Goal: Check status: Check status

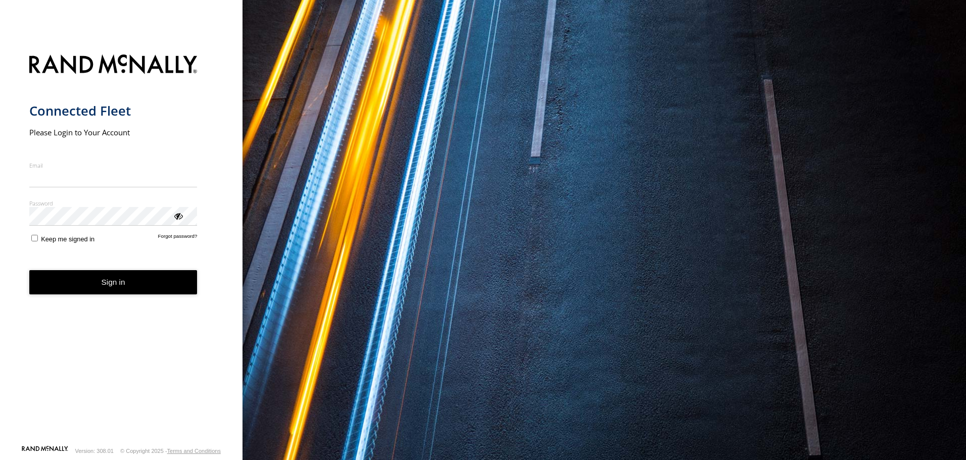
type input "**********"
click at [104, 289] on button "Sign in" at bounding box center [113, 282] width 168 height 25
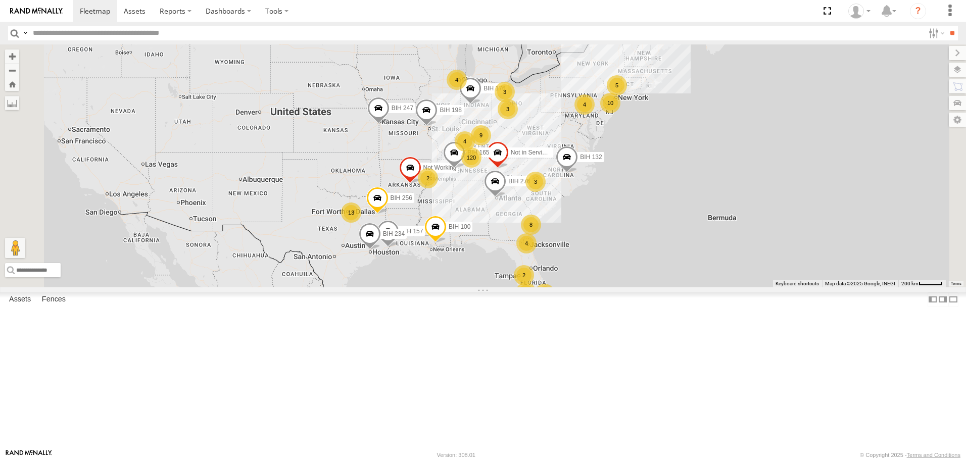
click at [0, 0] on span "Asset" at bounding box center [0, 0] width 0 height 0
click at [0, 0] on span at bounding box center [0, 0] width 0 height 0
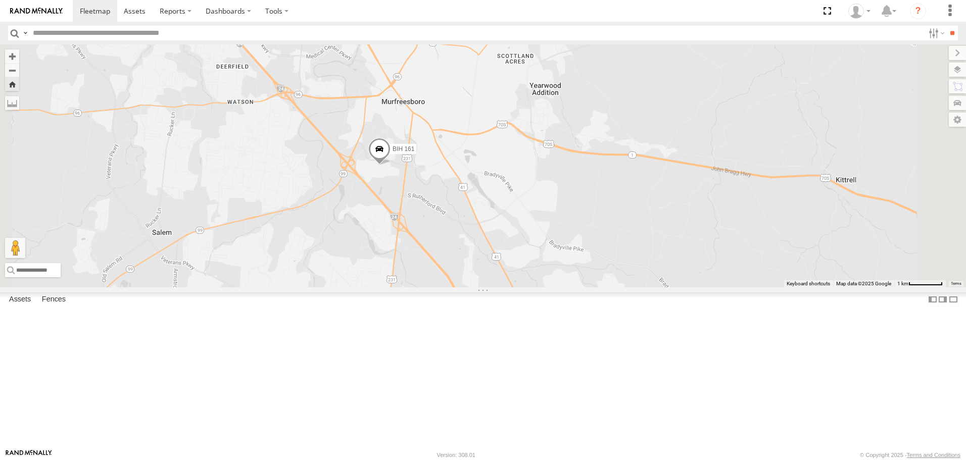
scroll to position [3032, 0]
click at [0, 0] on span at bounding box center [0, 0] width 0 height 0
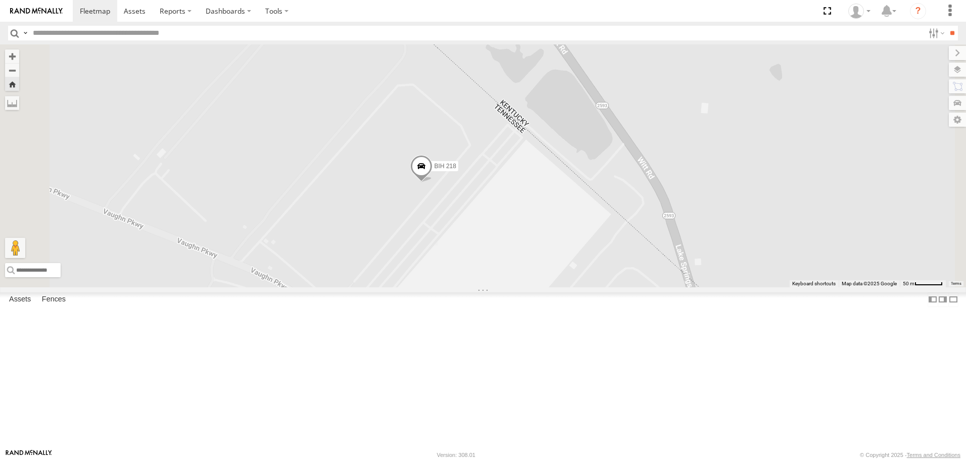
scroll to position [3941, 0]
click at [0, 0] on span at bounding box center [0, 0] width 0 height 0
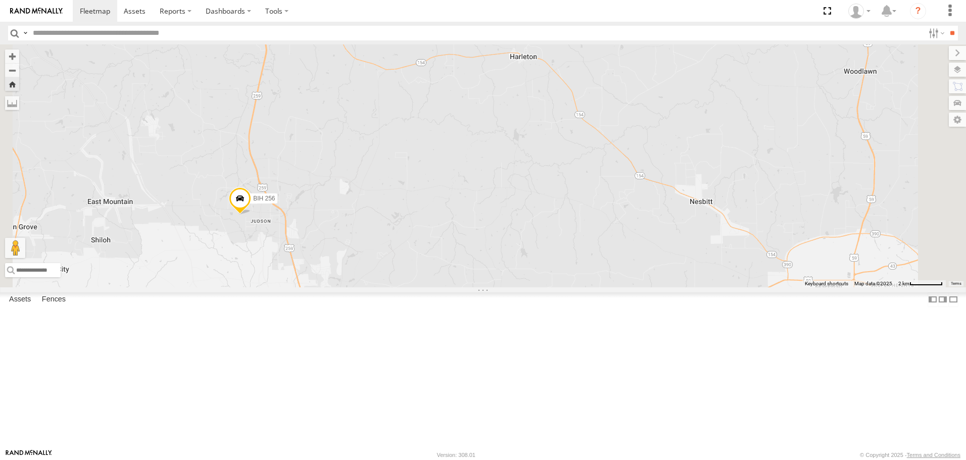
scroll to position [5002, 0]
click at [0, 0] on span at bounding box center [0, 0] width 0 height 0
